Goal: Task Accomplishment & Management: Use online tool/utility

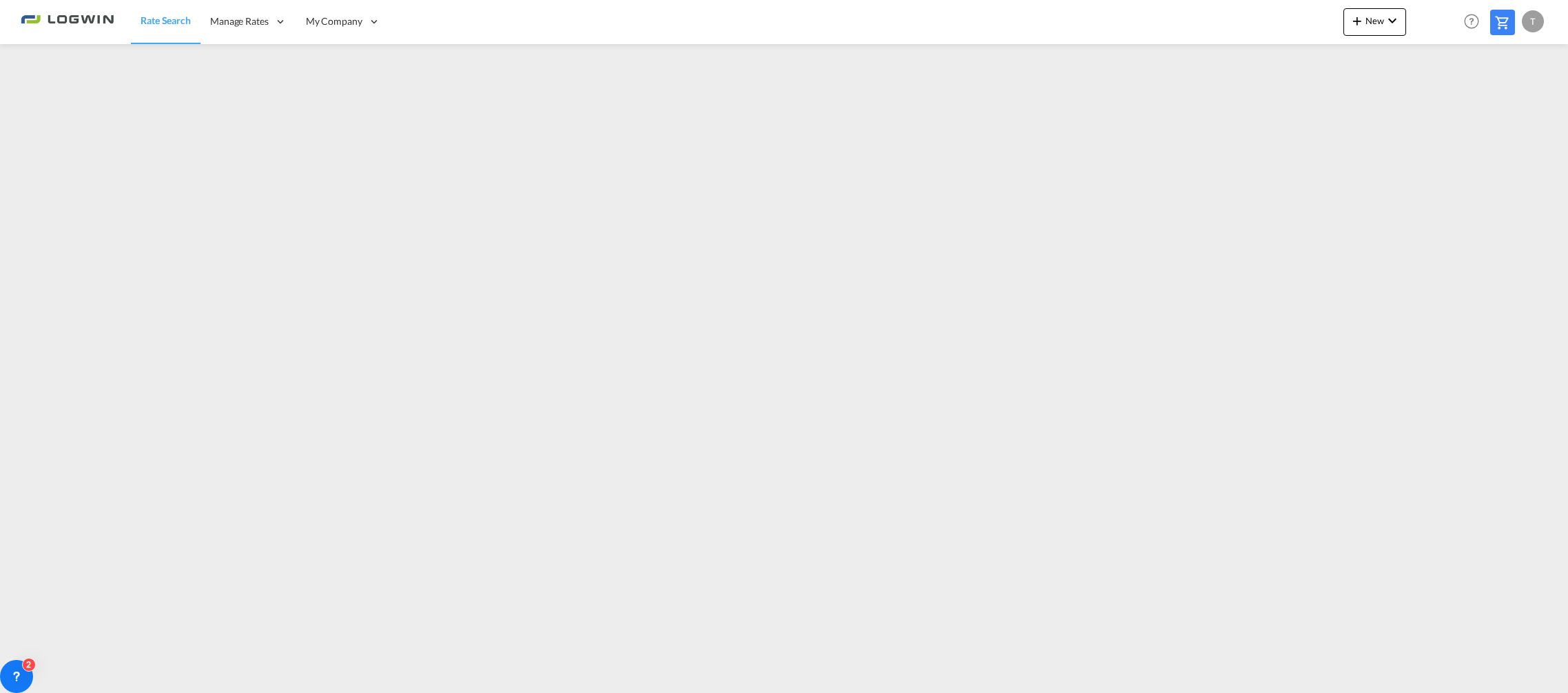
click at [181, 25] on span "Rate Search" at bounding box center [166, 20] width 51 height 12
click at [167, 23] on span "Rate Search" at bounding box center [166, 20] width 51 height 12
click at [174, 24] on span "Rate Search" at bounding box center [166, 20] width 51 height 12
click at [166, 22] on span "Rate Search" at bounding box center [166, 20] width 51 height 12
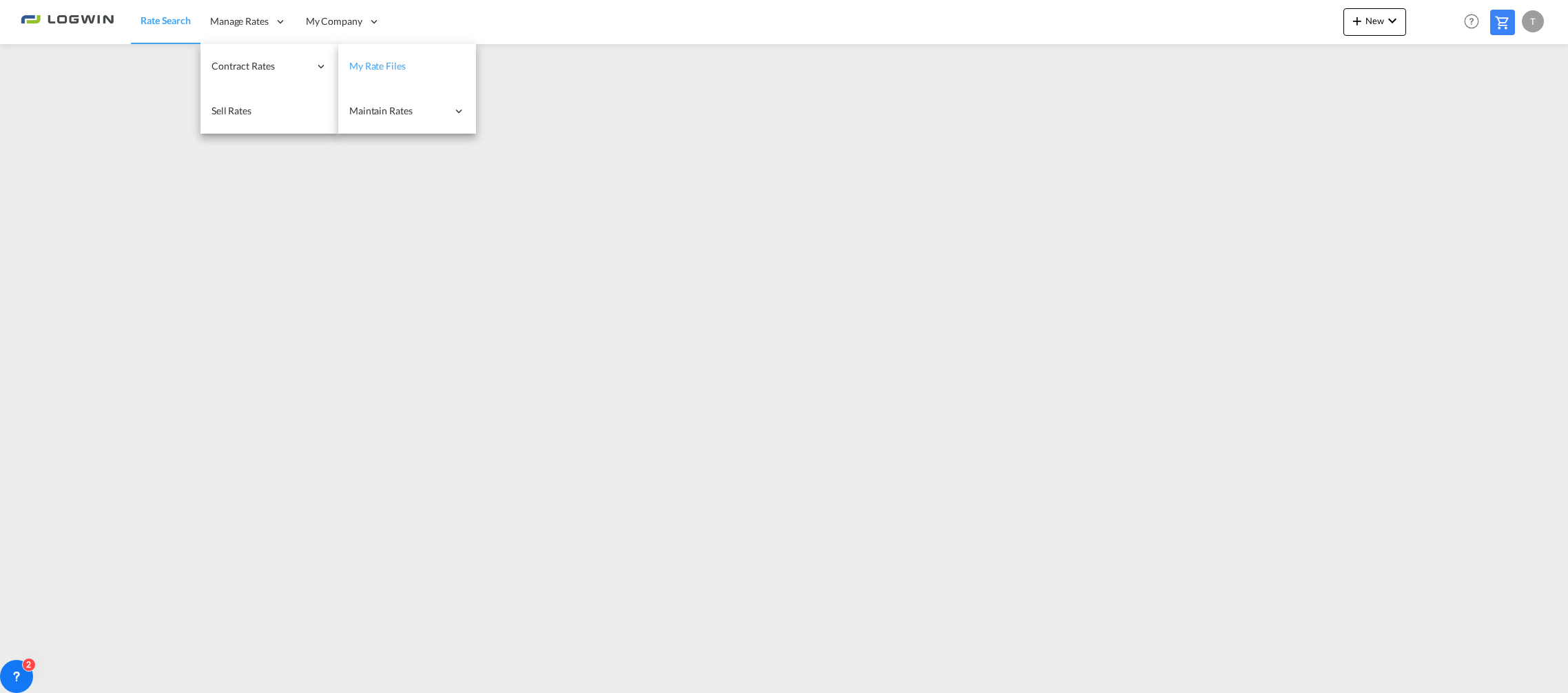
click at [387, 73] on span "My Rate Files" at bounding box center [377, 66] width 57 height 14
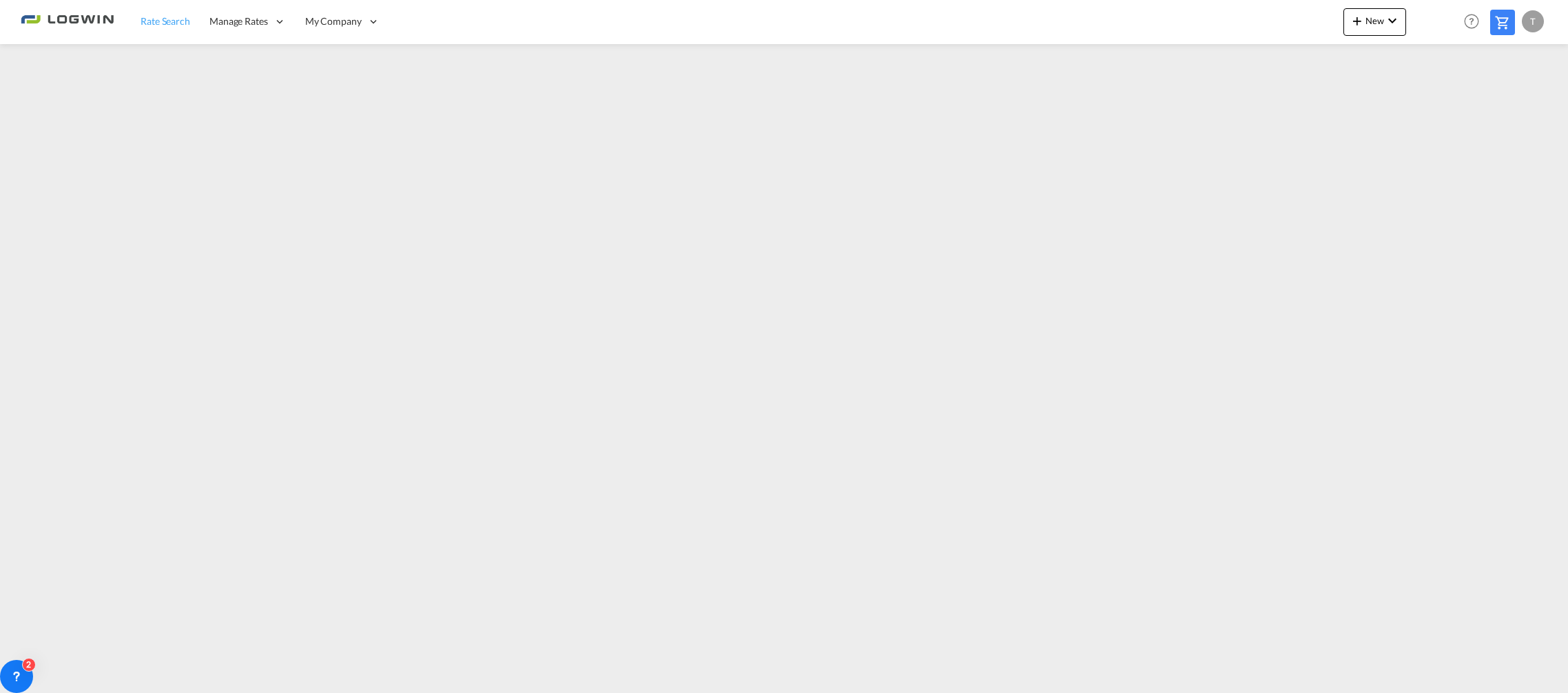
click at [143, 19] on span "Rate Search" at bounding box center [165, 21] width 50 height 12
click at [138, 18] on link "Rate Search" at bounding box center [165, 21] width 69 height 45
click at [160, 23] on span "Rate Search" at bounding box center [166, 20] width 51 height 12
click at [157, 24] on span "Rate Search" at bounding box center [166, 20] width 51 height 12
click at [174, 18] on span "Rate Search" at bounding box center [166, 20] width 51 height 12
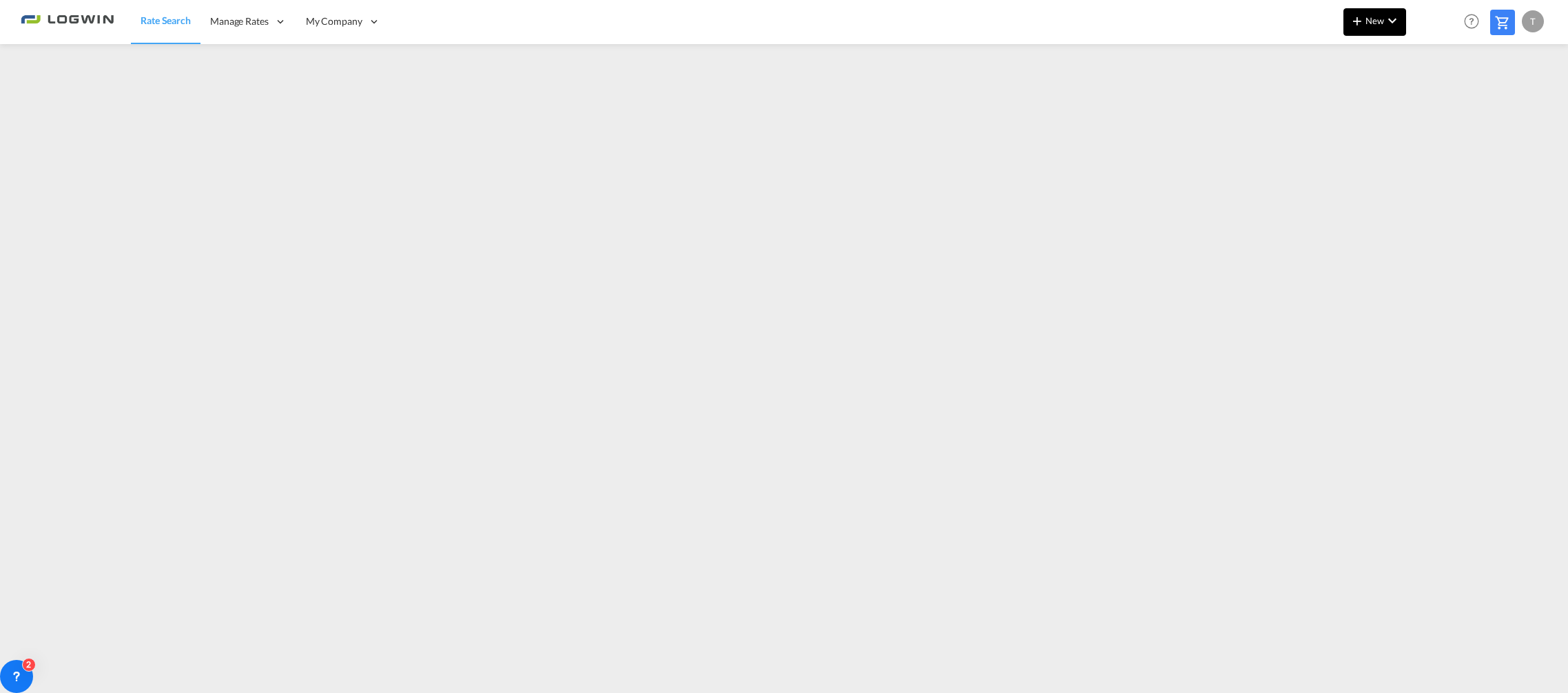
click at [1381, 22] on span "New" at bounding box center [1374, 20] width 51 height 11
click at [1439, 102] on span "Ratesheet" at bounding box center [1431, 103] width 15 height 28
click at [1370, 19] on span "New" at bounding box center [1374, 20] width 51 height 11
click at [1431, 105] on span "Ratesheet" at bounding box center [1431, 103] width 15 height 28
click at [1354, 20] on md-icon "icon-plus 400-fg" at bounding box center [1357, 21] width 17 height 17
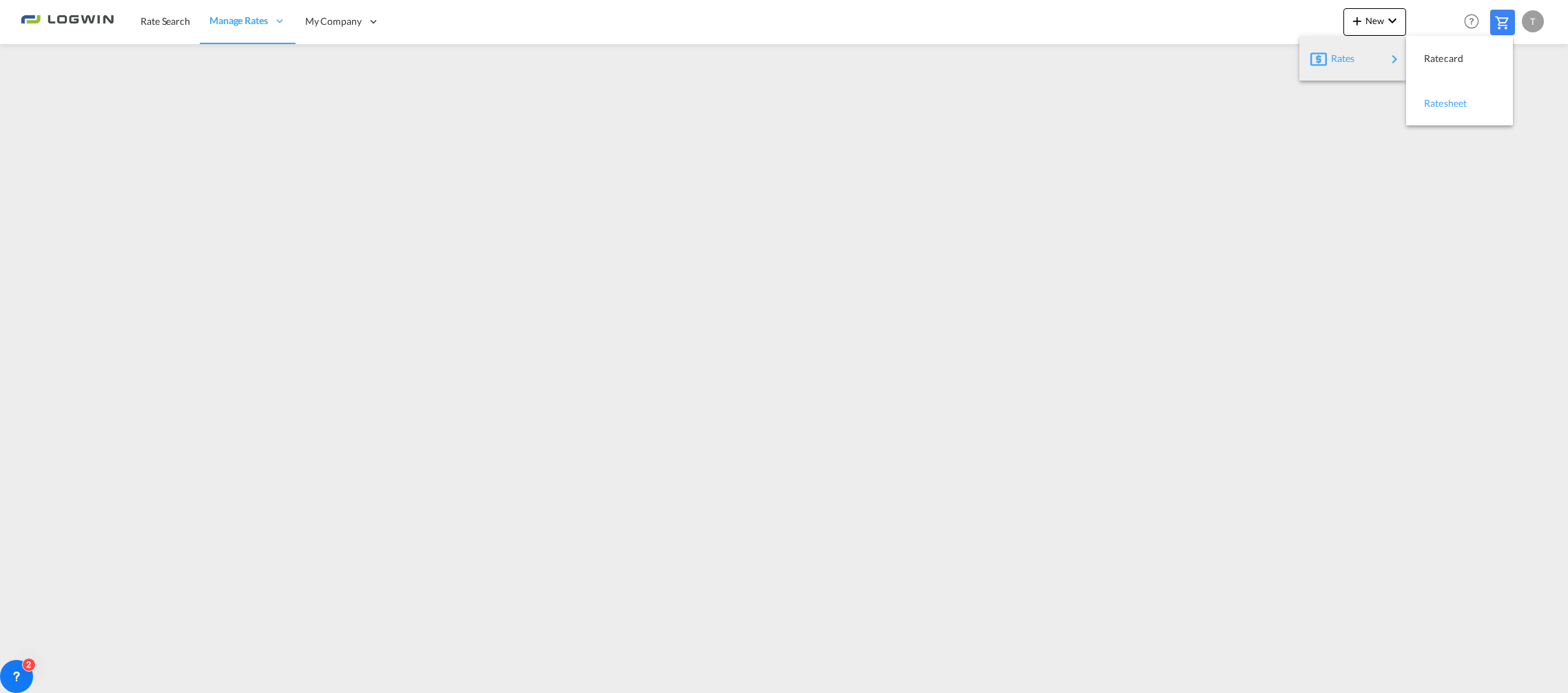
click at [1439, 103] on span "Ratesheet" at bounding box center [1431, 103] width 15 height 28
click at [1370, 28] on button "New" at bounding box center [1375, 22] width 62 height 28
click at [1439, 100] on span "Ratesheet" at bounding box center [1431, 103] width 15 height 28
